Goal: Register for event/course

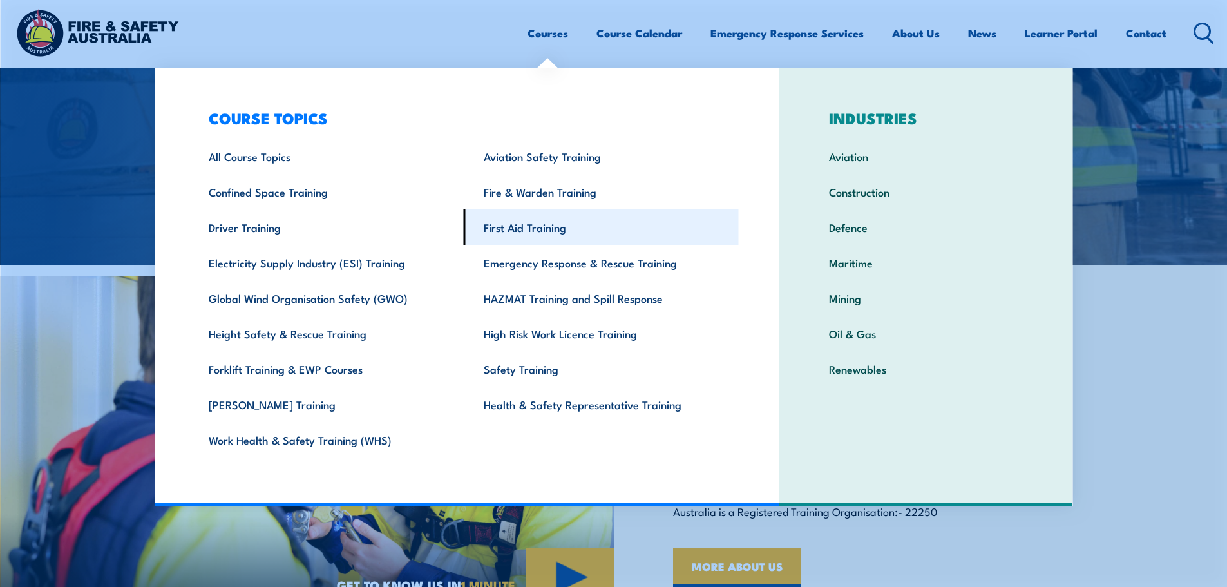
click at [504, 222] on link "First Aid Training" at bounding box center [601, 226] width 275 height 35
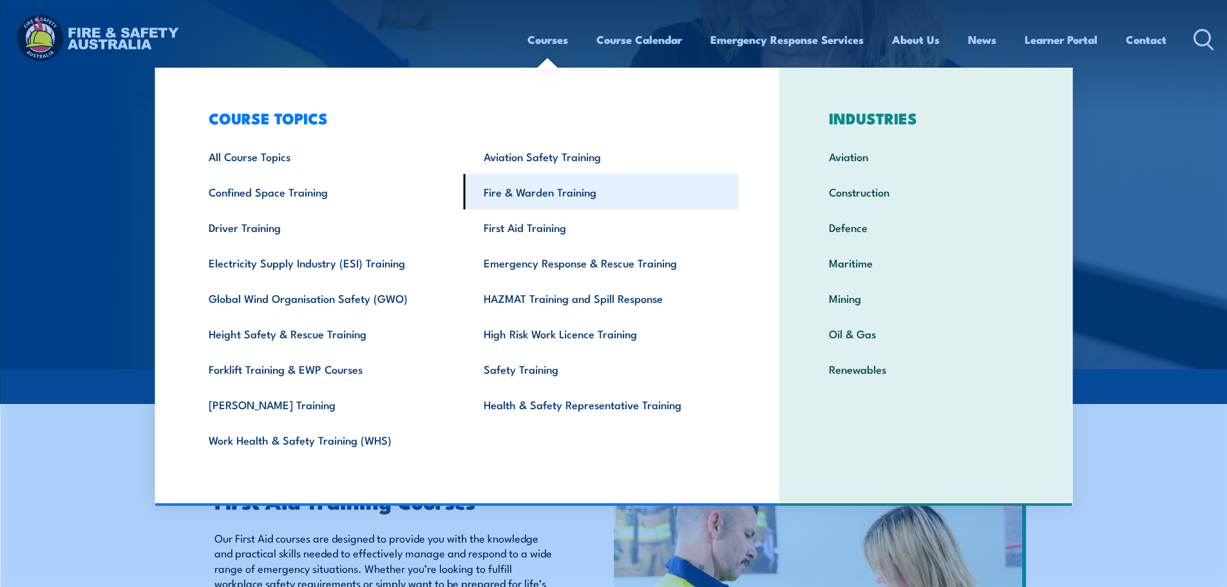
click at [562, 189] on link "Fire & Warden Training" at bounding box center [601, 191] width 275 height 35
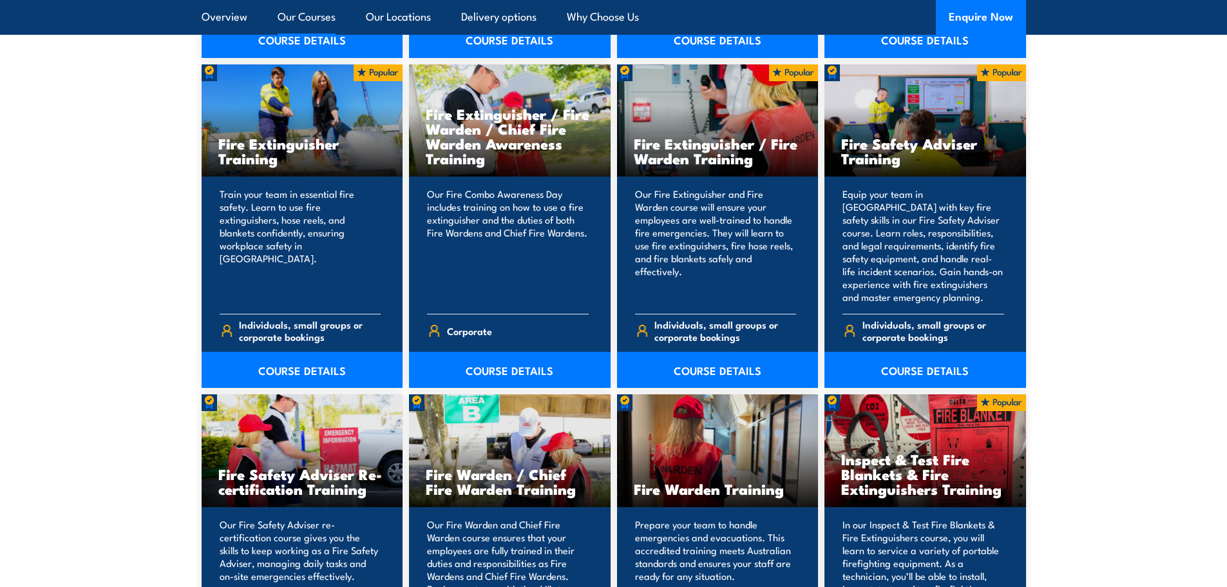
scroll to position [1611, 0]
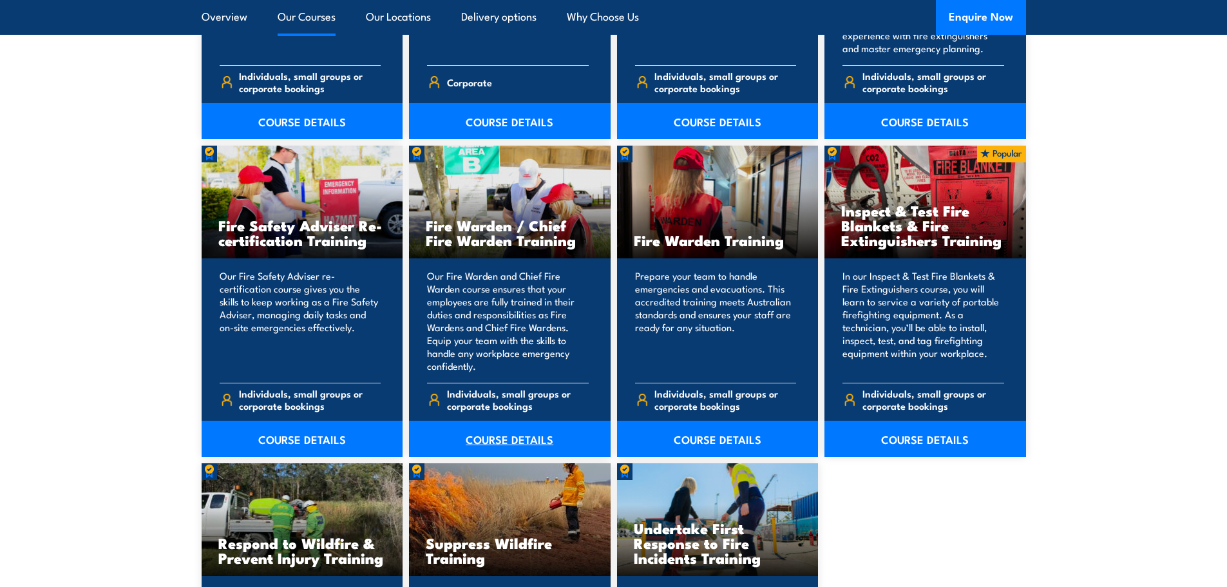
click at [506, 439] on link "COURSE DETAILS" at bounding box center [510, 439] width 202 height 36
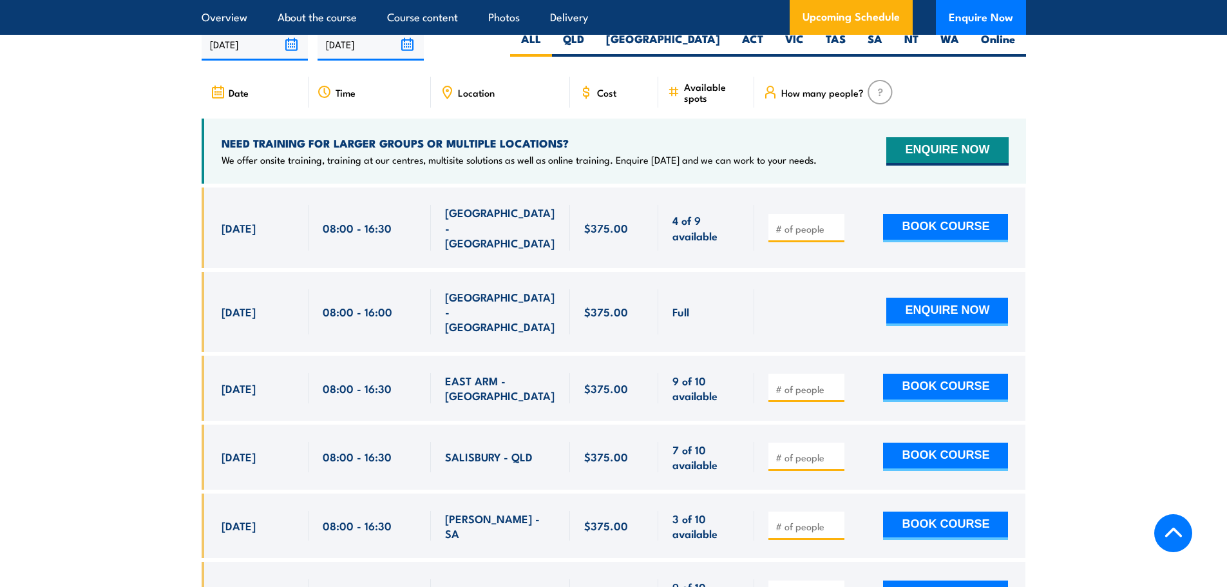
scroll to position [2319, 0]
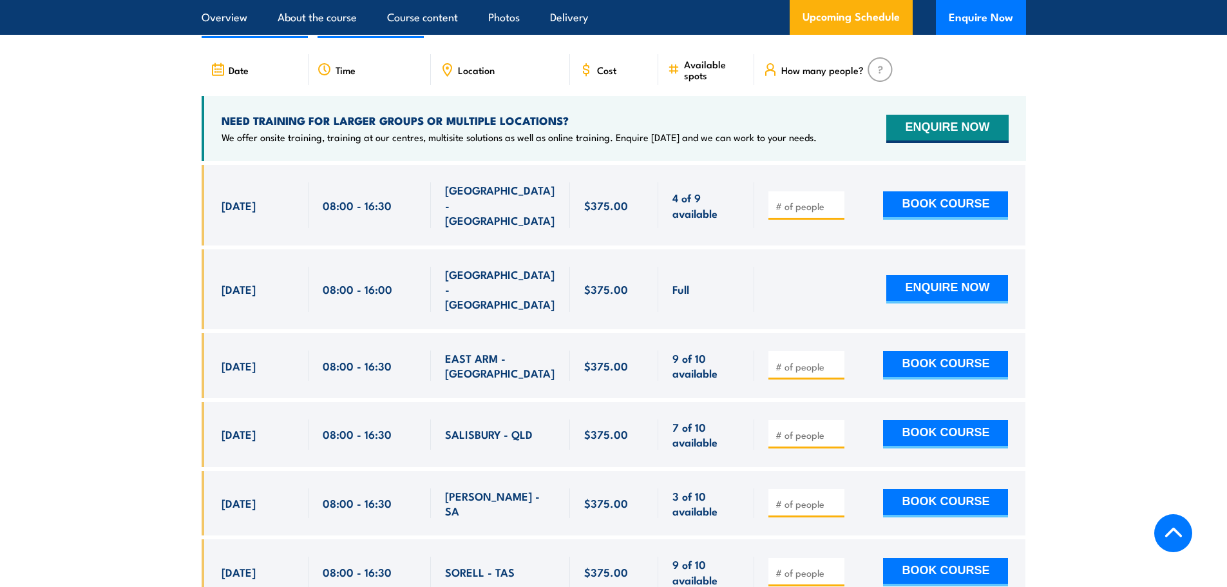
click at [822, 200] on input "number" at bounding box center [808, 206] width 64 height 13
type input "1"
click at [941, 192] on button "BOOK COURSE" at bounding box center [945, 205] width 125 height 28
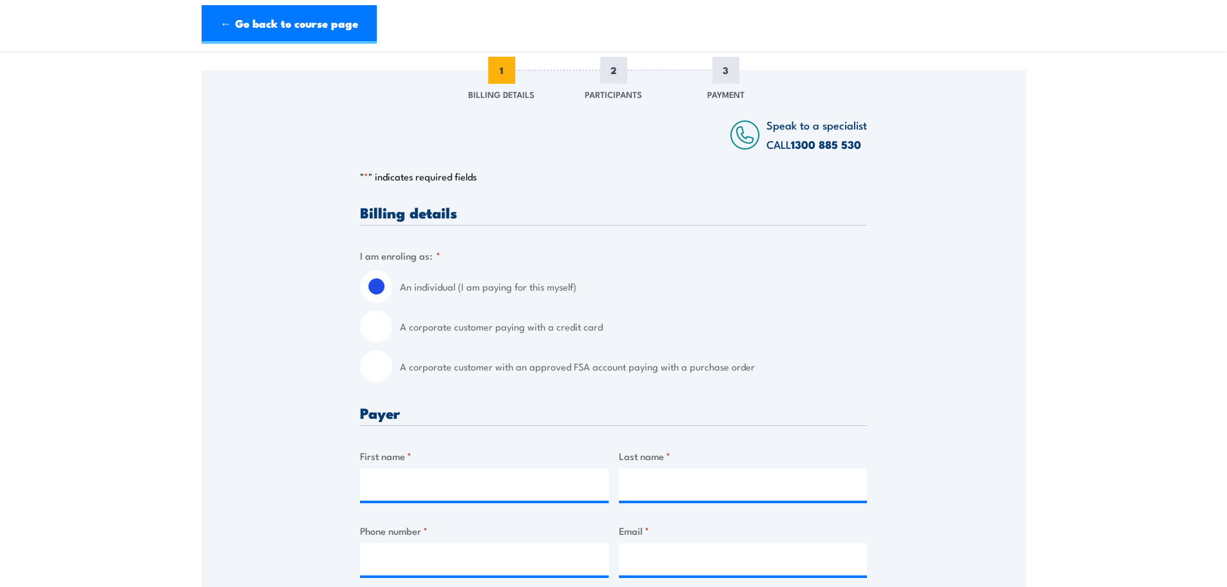
scroll to position [193, 0]
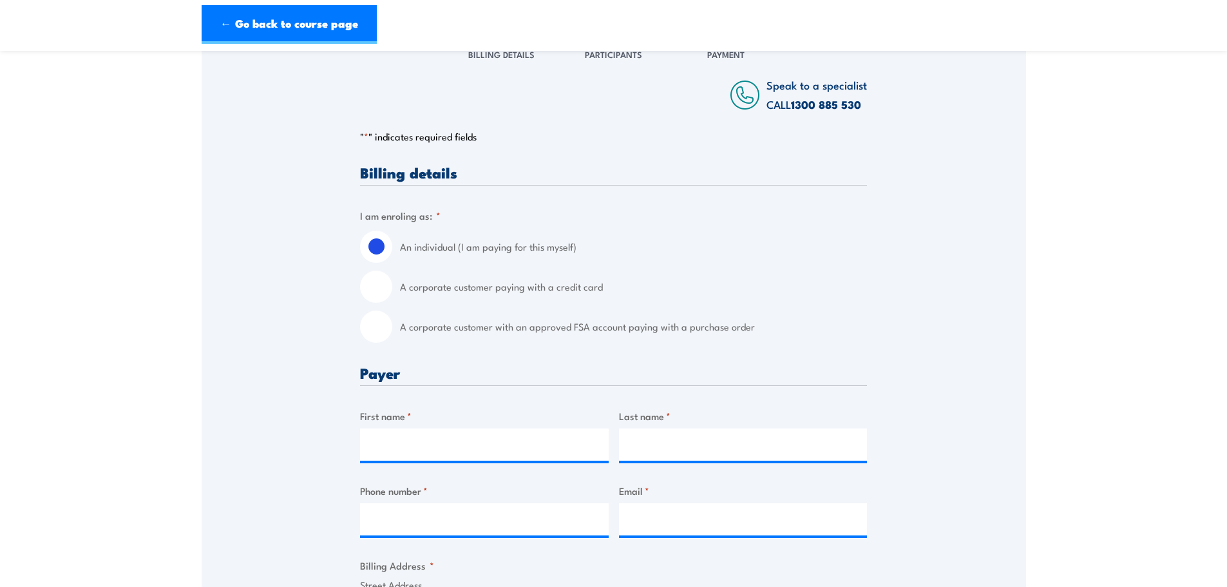
click at [529, 323] on label "A corporate customer with an approved FSA account paying with a purchase order" at bounding box center [633, 327] width 467 height 32
click at [392, 323] on input "A corporate customer with an approved FSA account paying with a purchase order" at bounding box center [376, 327] width 32 height 32
radio input "true"
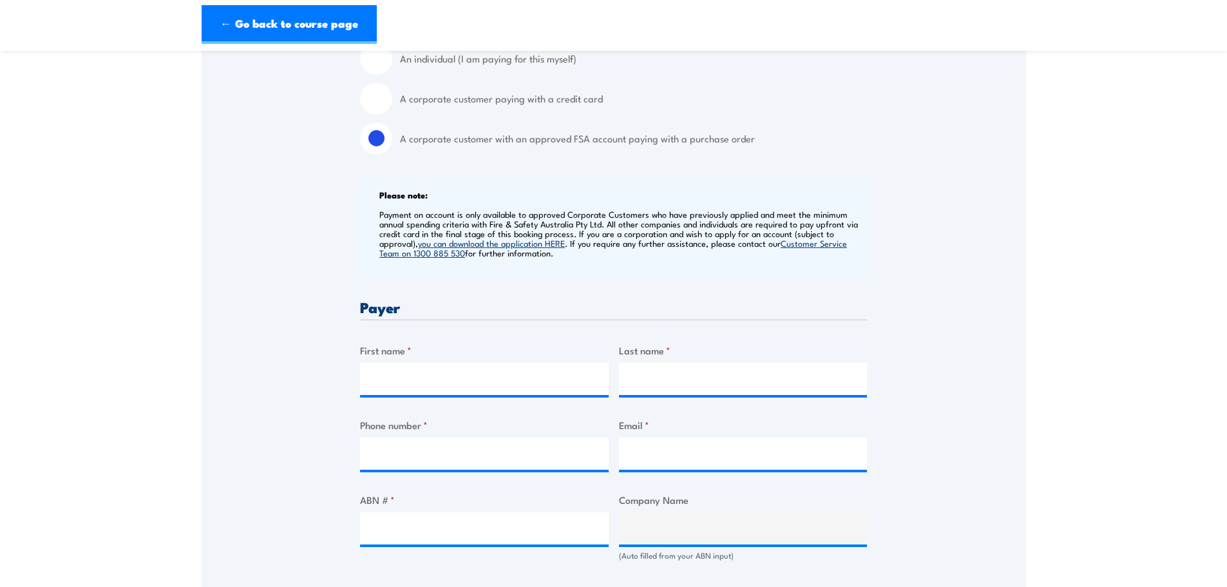
scroll to position [387, 0]
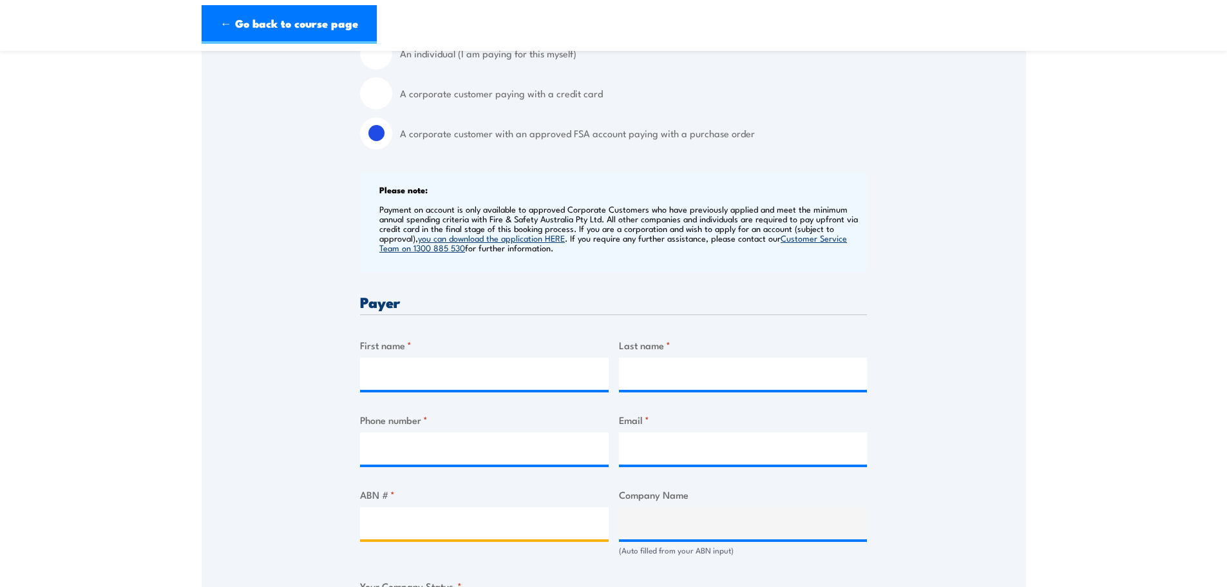
click at [422, 534] on input "ABN # *" at bounding box center [484, 523] width 249 height 32
paste input "53719567430"
type input "53719567430"
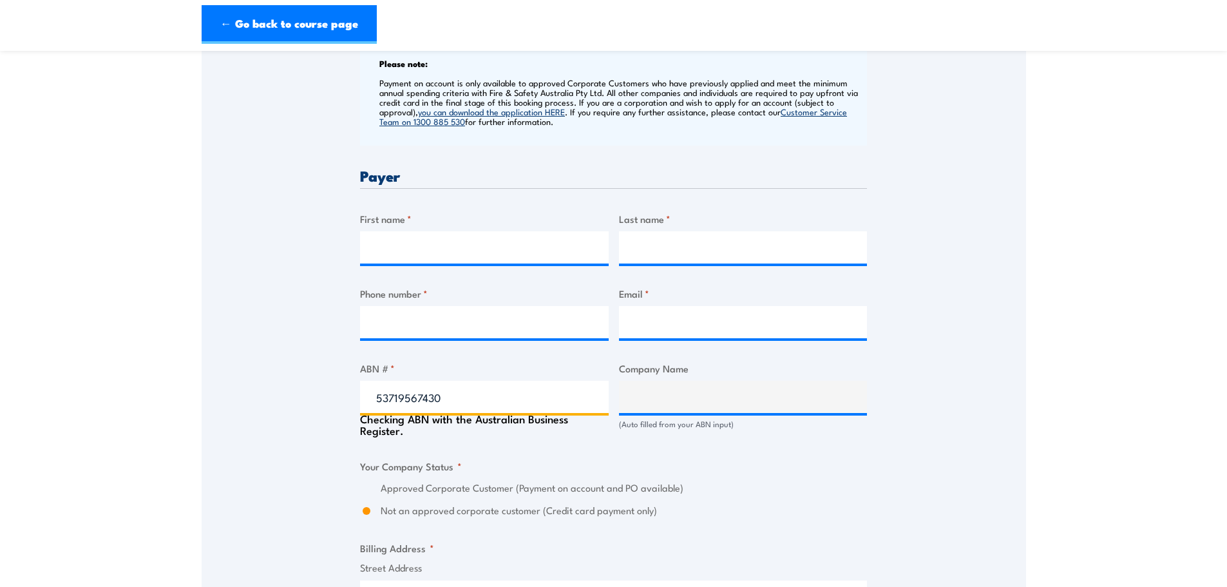
type input "CPB CONTRACTORS PTY LIMITED & GHELLA PTY LTD"
radio input "true"
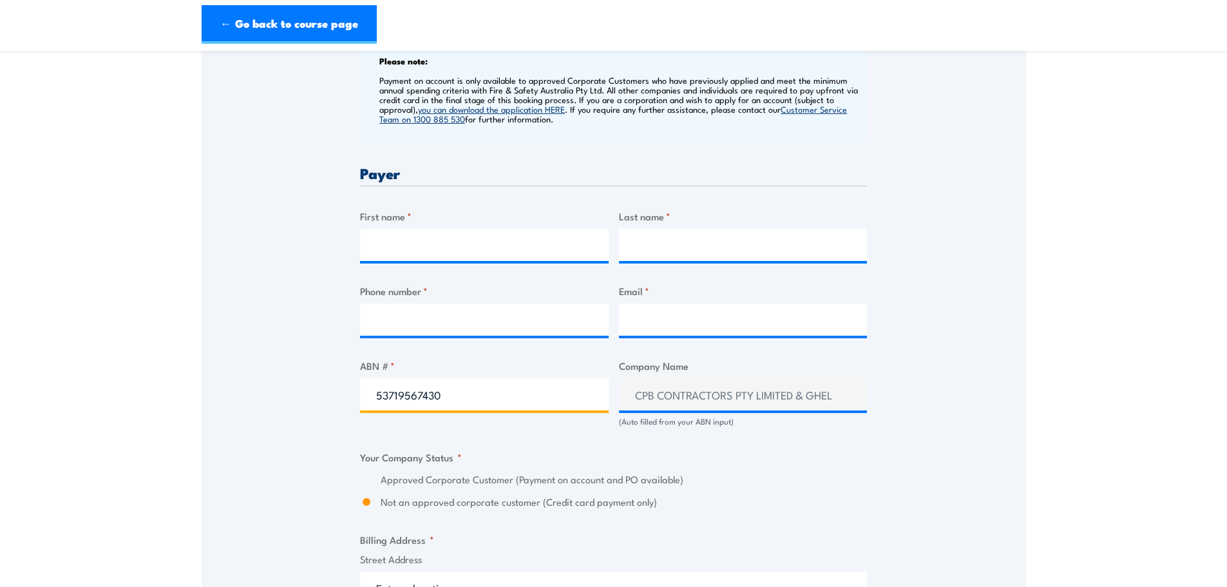
scroll to position [580, 0]
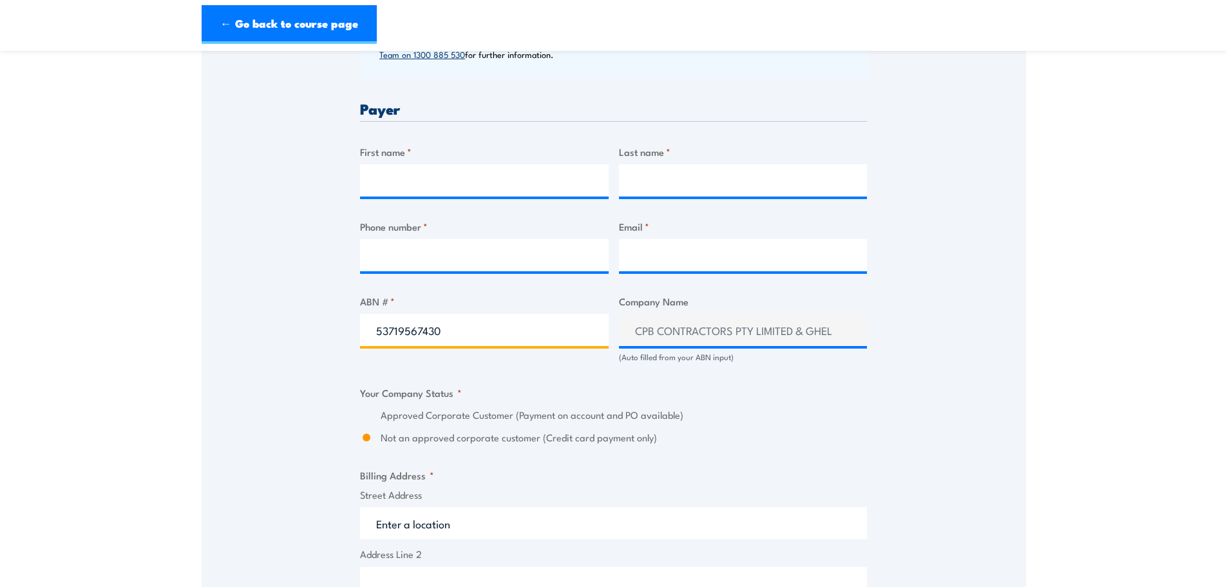
type input "53719567430"
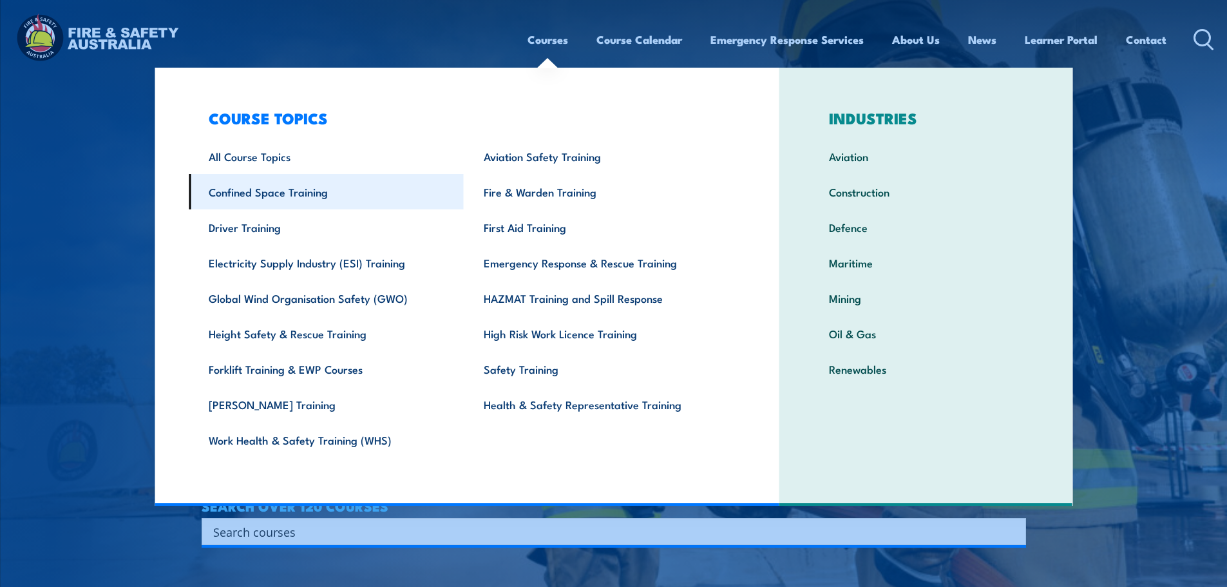
click at [318, 192] on link "Confined Space Training" at bounding box center [326, 191] width 275 height 35
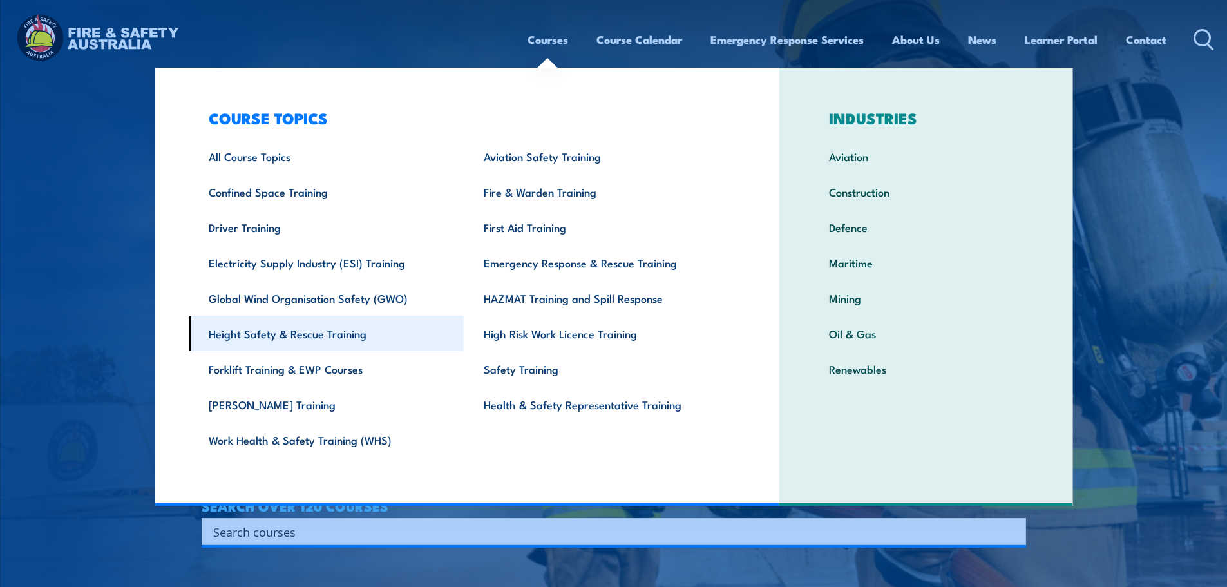
click at [334, 334] on link "Height Safety & Rescue Training" at bounding box center [326, 333] width 275 height 35
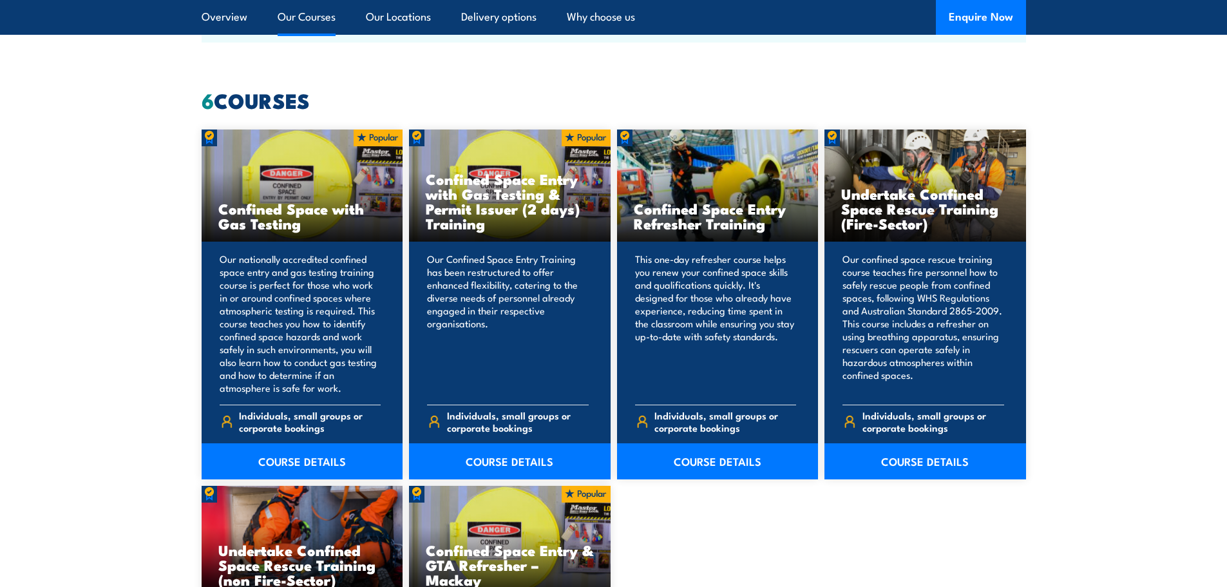
scroll to position [1031, 0]
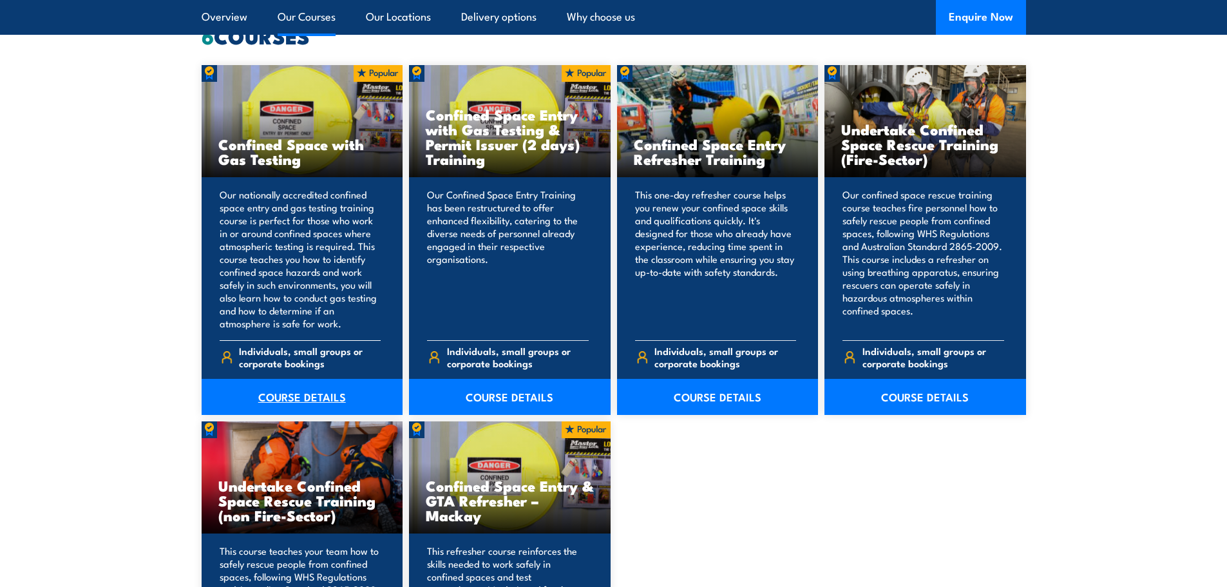
click at [321, 391] on link "COURSE DETAILS" at bounding box center [303, 397] width 202 height 36
click at [531, 396] on link "COURSE DETAILS" at bounding box center [510, 397] width 202 height 36
click at [747, 394] on link "COURSE DETAILS" at bounding box center [718, 397] width 202 height 36
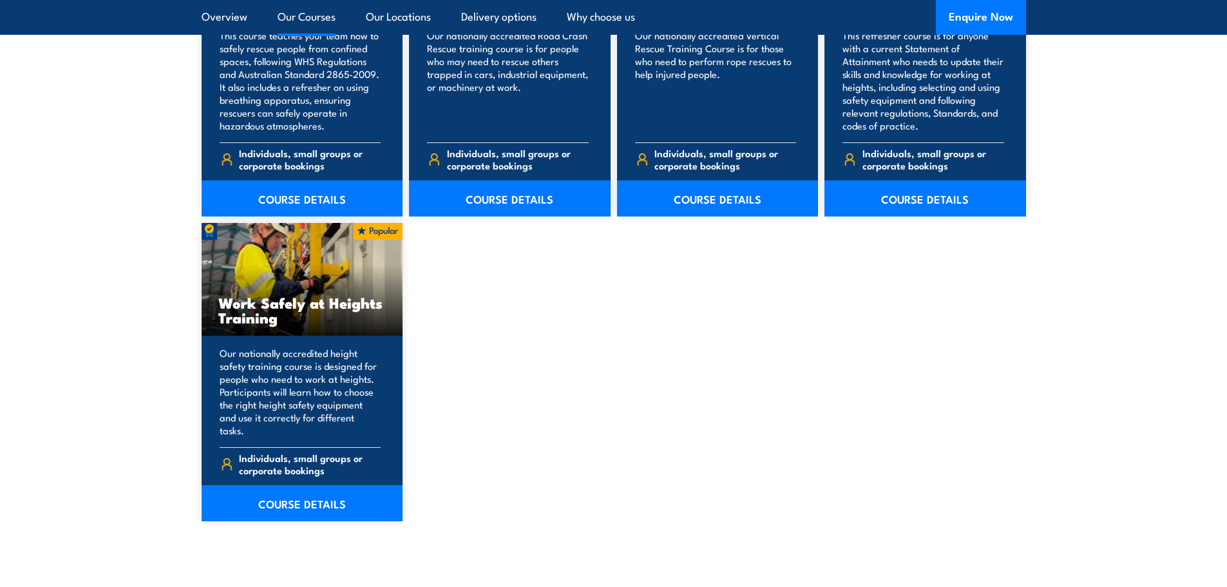
scroll to position [1546, 0]
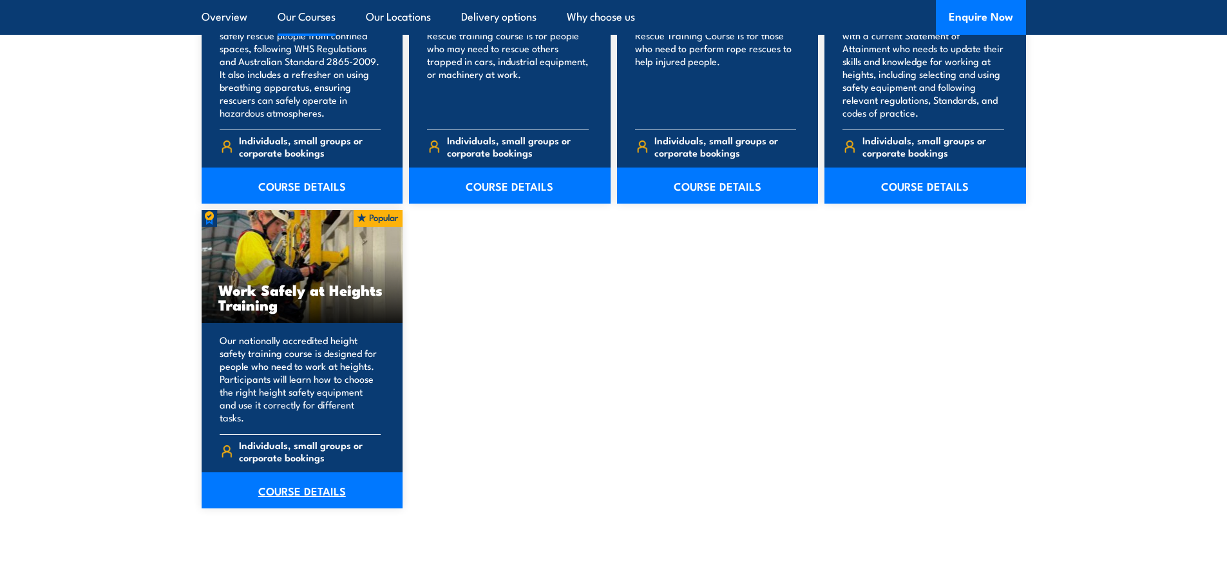
click at [323, 475] on link "COURSE DETAILS" at bounding box center [303, 490] width 202 height 36
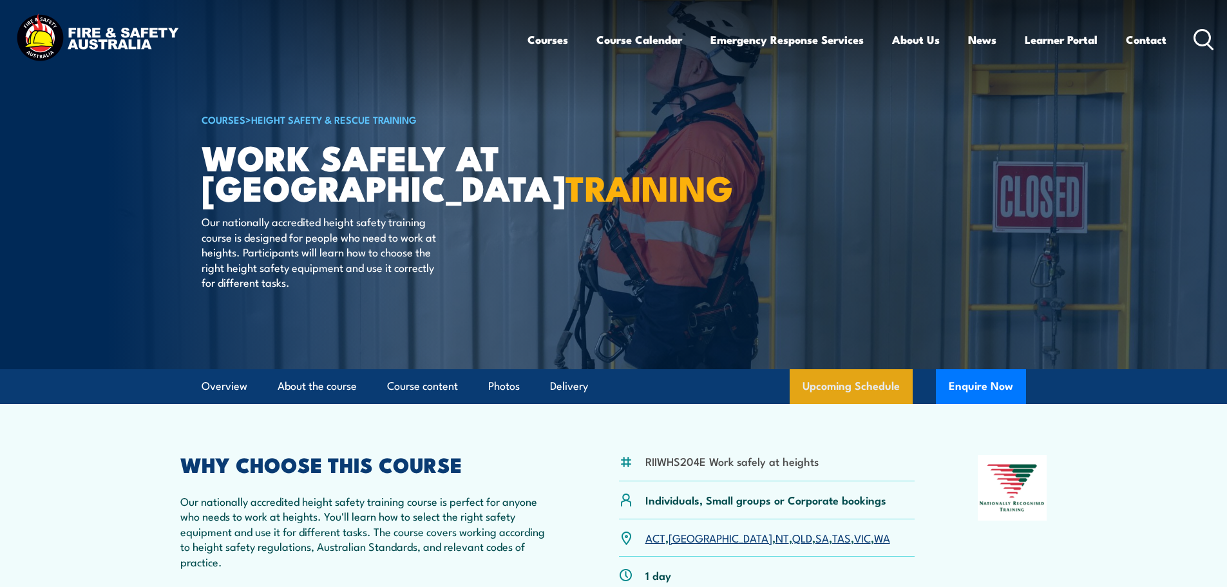
click at [898, 388] on link "Upcoming Schedule" at bounding box center [851, 386] width 123 height 35
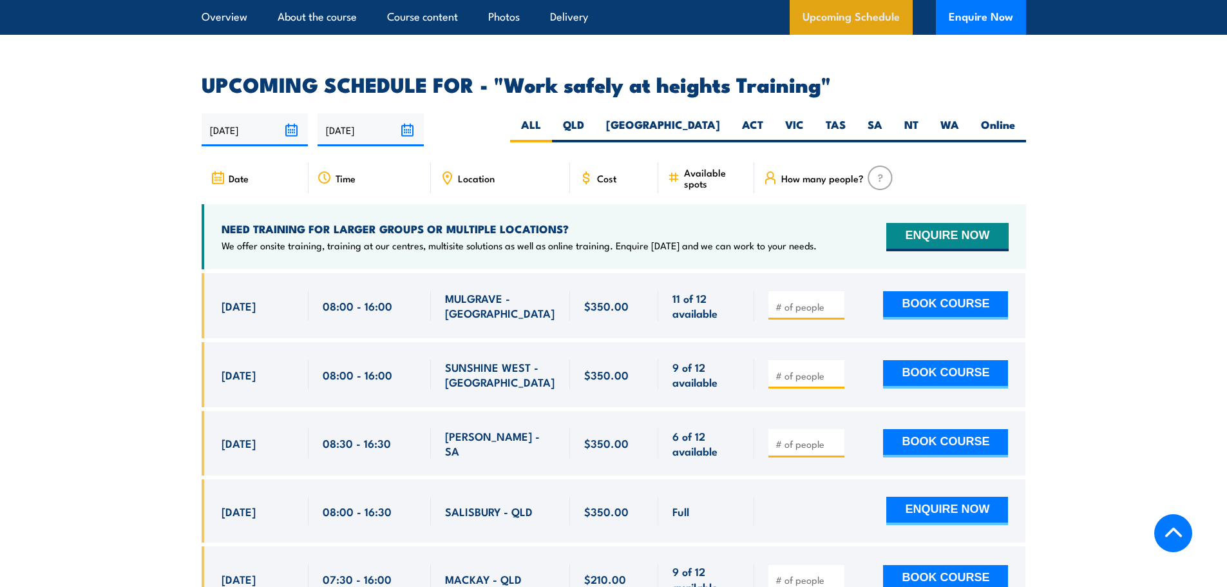
scroll to position [2050, 0]
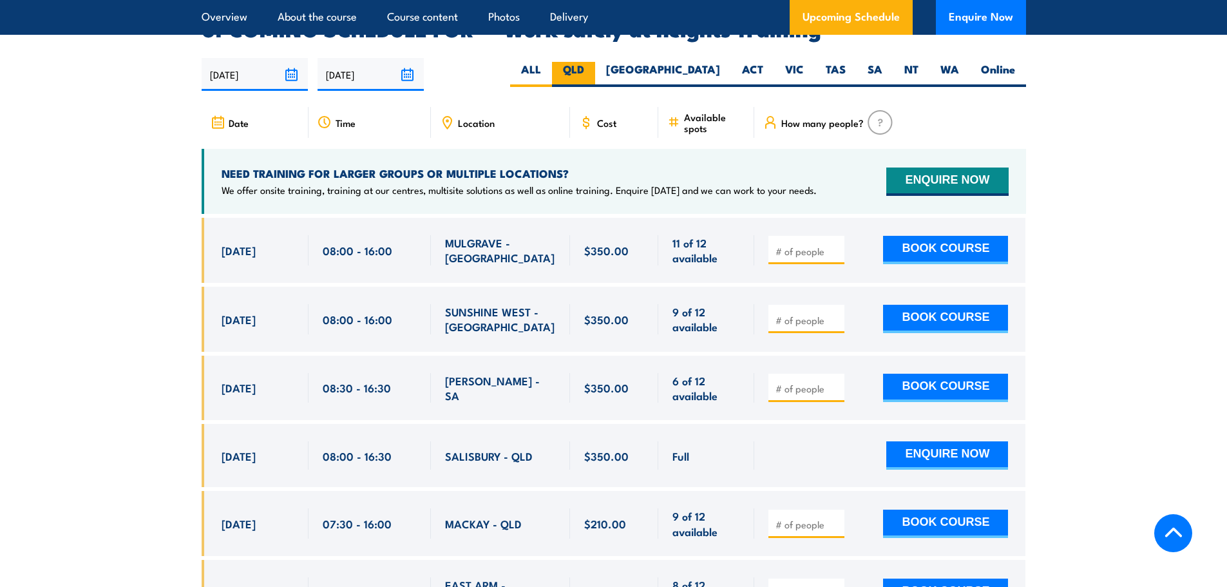
click at [595, 62] on label "QLD" at bounding box center [573, 74] width 43 height 25
click at [593, 62] on input "QLD" at bounding box center [588, 66] width 8 height 8
radio input "true"
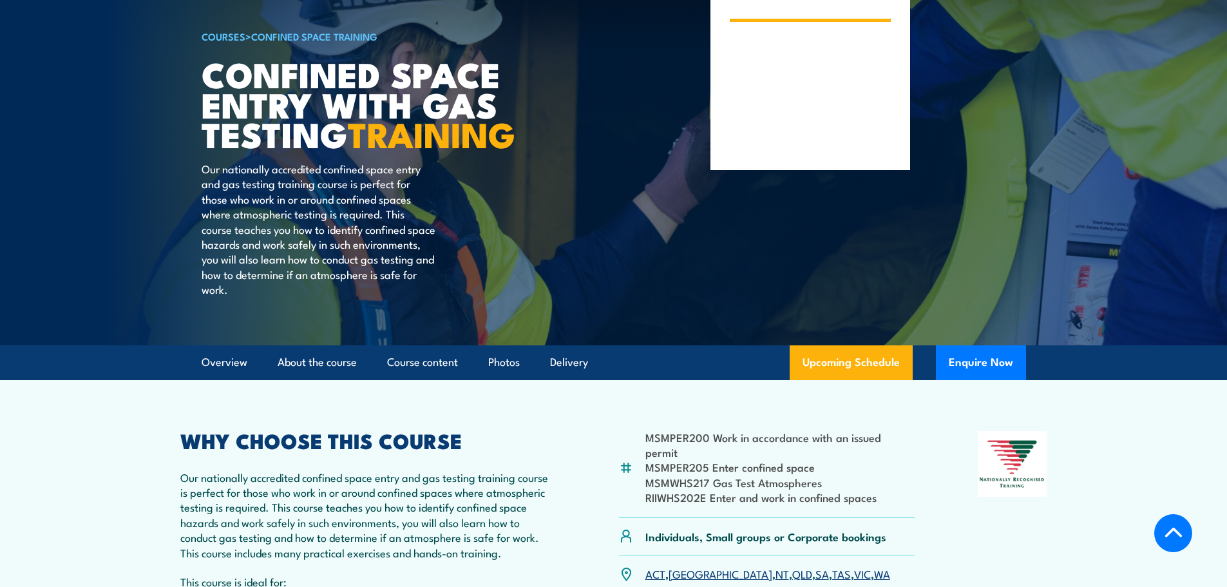
scroll to position [387, 0]
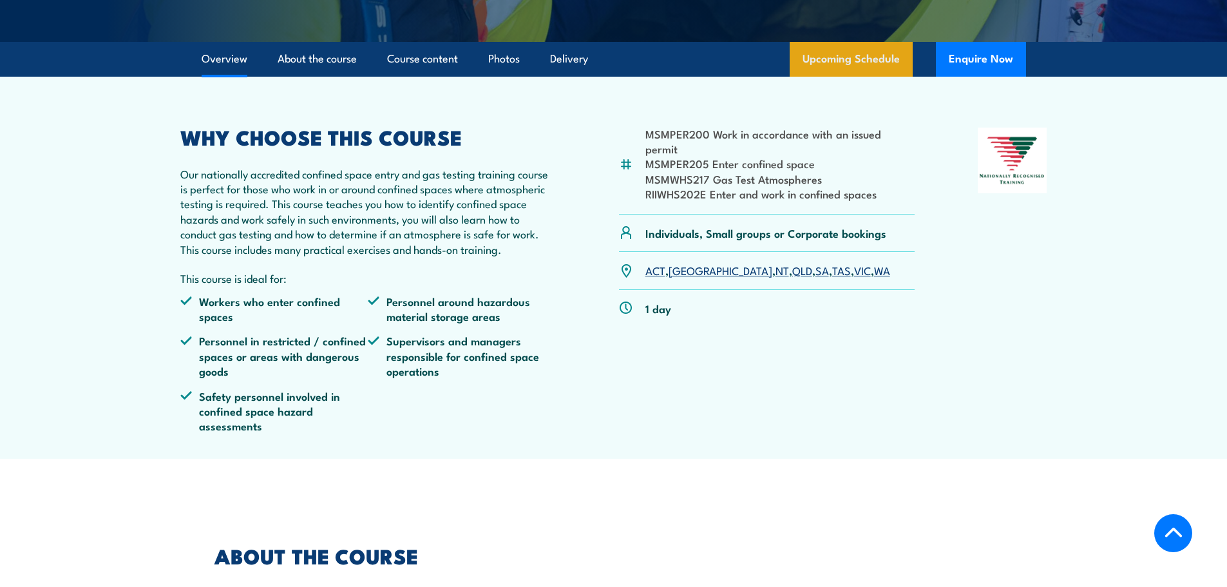
click at [838, 77] on link "Upcoming Schedule" at bounding box center [851, 59] width 123 height 35
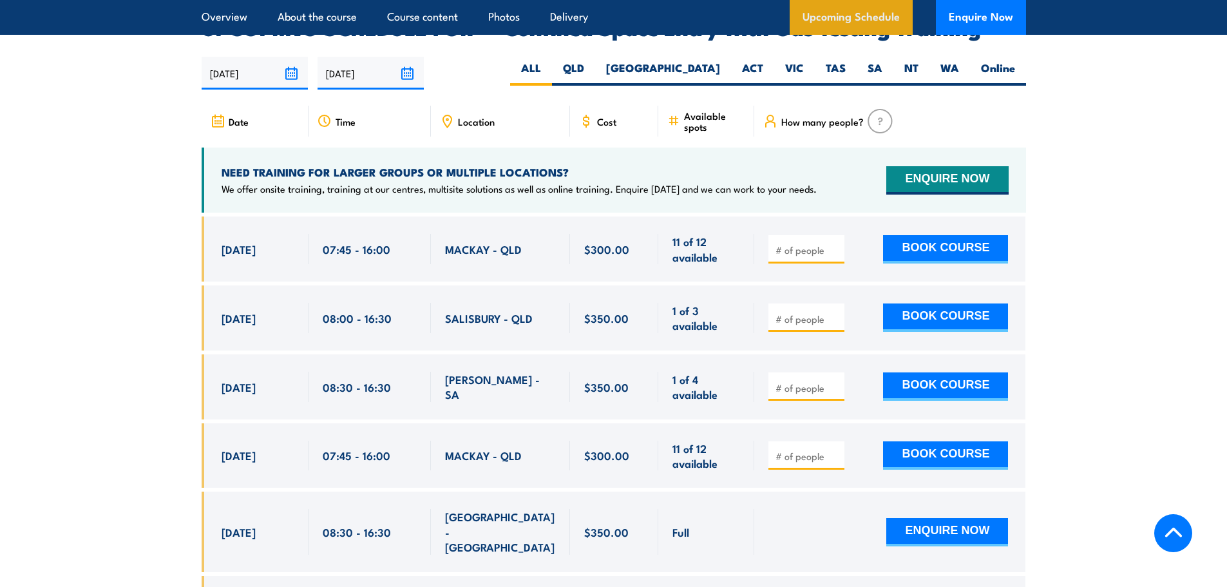
scroll to position [2381, 0]
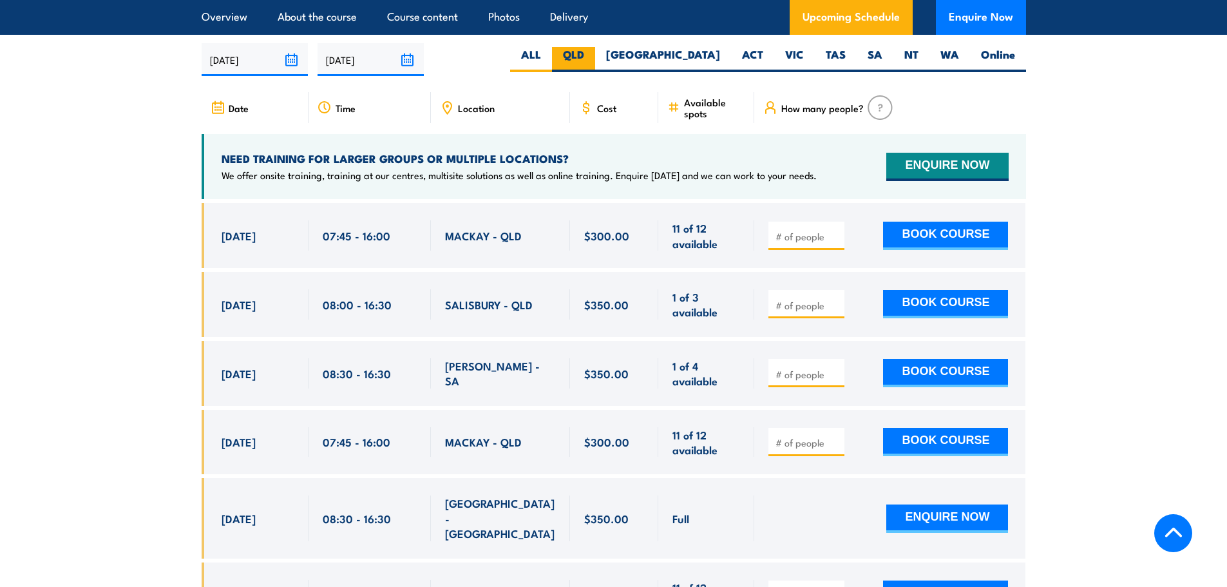
click at [595, 56] on label "QLD" at bounding box center [573, 59] width 43 height 25
click at [593, 55] on input "QLD" at bounding box center [588, 51] width 8 height 8
radio input "true"
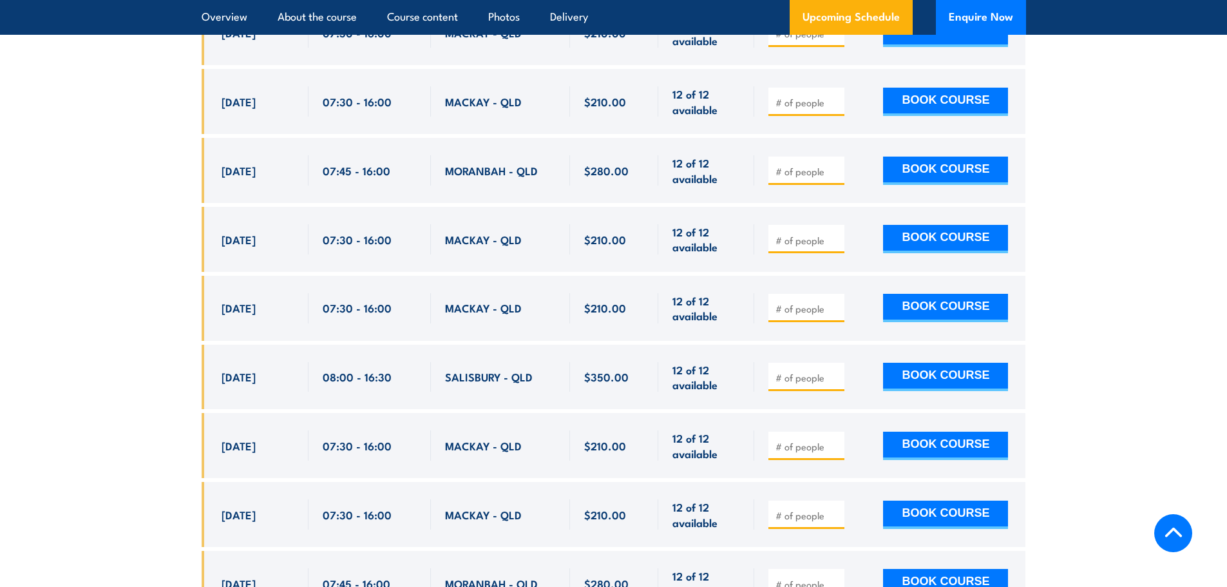
scroll to position [2887, 0]
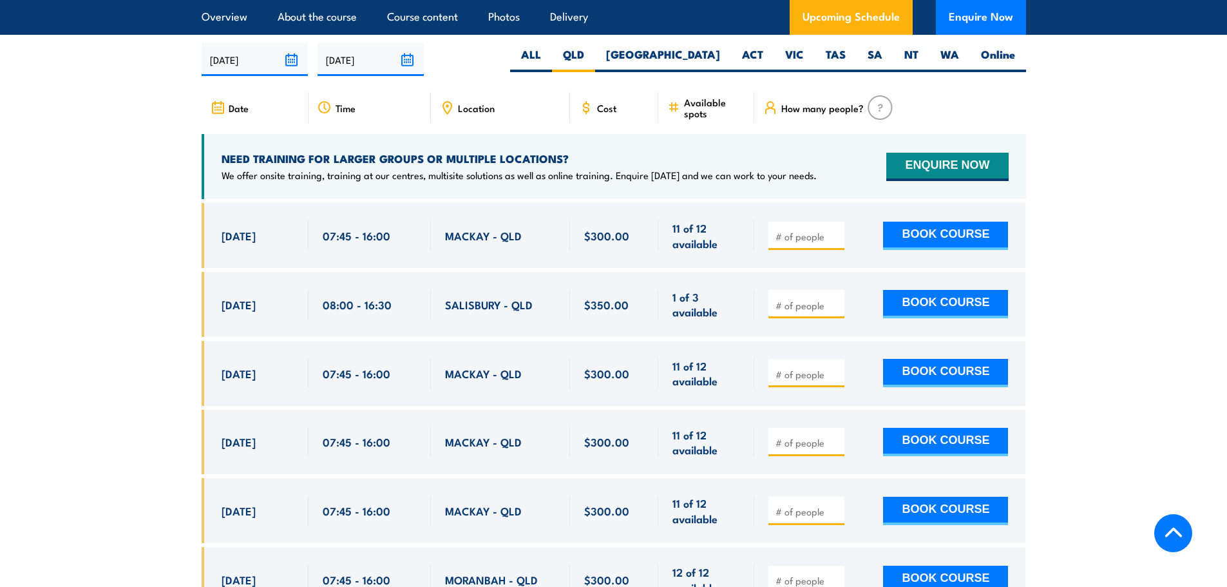
scroll to position [2445, 0]
